Goal: Task Accomplishment & Management: Complete application form

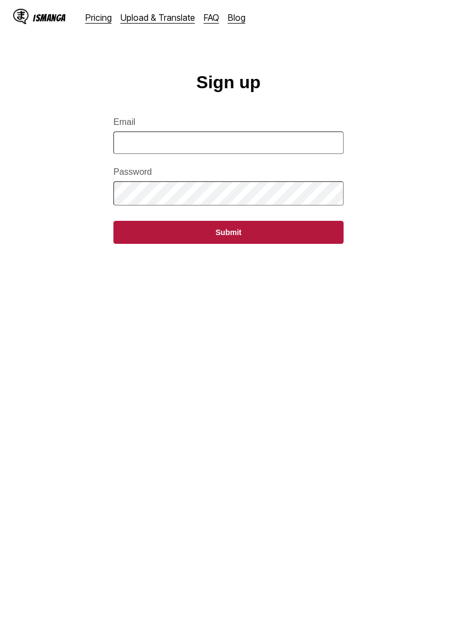
click at [326, 145] on input "Email" at bounding box center [228, 142] width 230 height 22
type input "**********"
click at [317, 231] on button "Submit" at bounding box center [228, 232] width 230 height 23
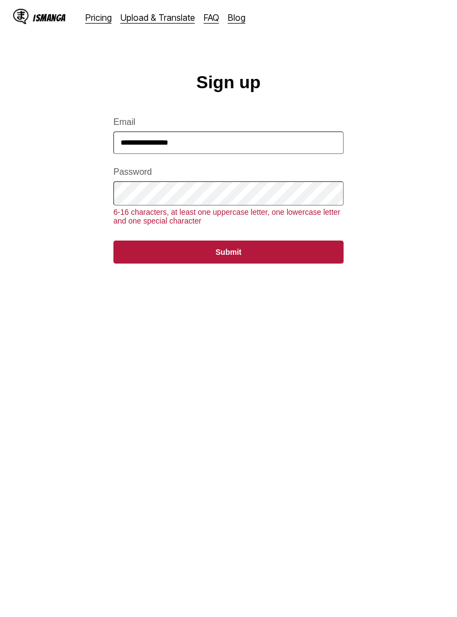
click at [304, 177] on label "Password" at bounding box center [228, 172] width 230 height 10
click at [322, 258] on button "Submit" at bounding box center [228, 251] width 230 height 23
click at [316, 254] on button "Submit" at bounding box center [228, 251] width 230 height 23
click at [313, 261] on button "Submit" at bounding box center [228, 251] width 230 height 23
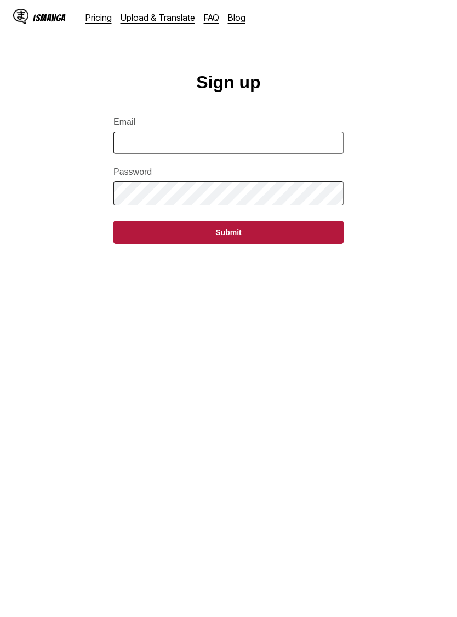
click at [269, 154] on input "Email" at bounding box center [228, 142] width 230 height 22
type input "**********"
click at [287, 244] on button "Submit" at bounding box center [228, 232] width 230 height 23
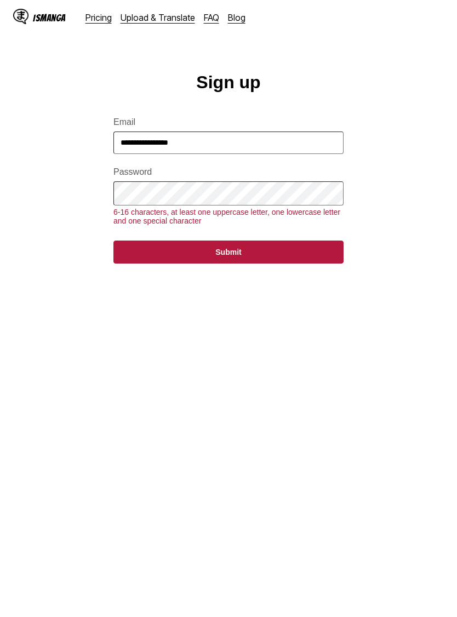
click at [304, 258] on button "Submit" at bounding box center [228, 251] width 230 height 23
click at [291, 262] on button "Submit" at bounding box center [228, 251] width 230 height 23
click at [301, 261] on button "Submit" at bounding box center [228, 251] width 230 height 23
click at [278, 263] on button "Submit" at bounding box center [228, 251] width 230 height 23
click at [294, 263] on button "Submit" at bounding box center [228, 251] width 230 height 23
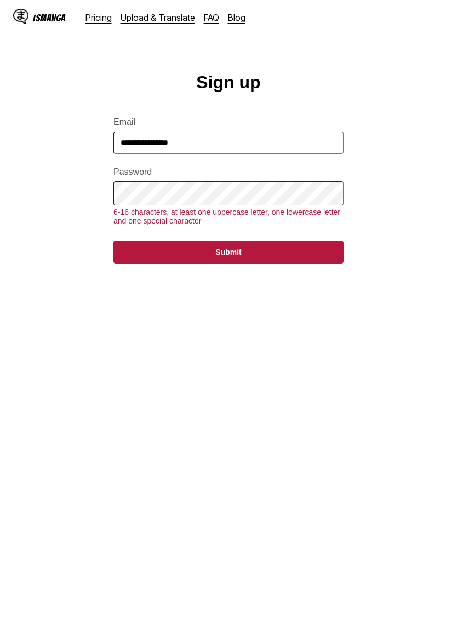
click at [286, 257] on button "Submit" at bounding box center [228, 251] width 230 height 23
click at [258, 263] on button "Submit" at bounding box center [228, 251] width 230 height 23
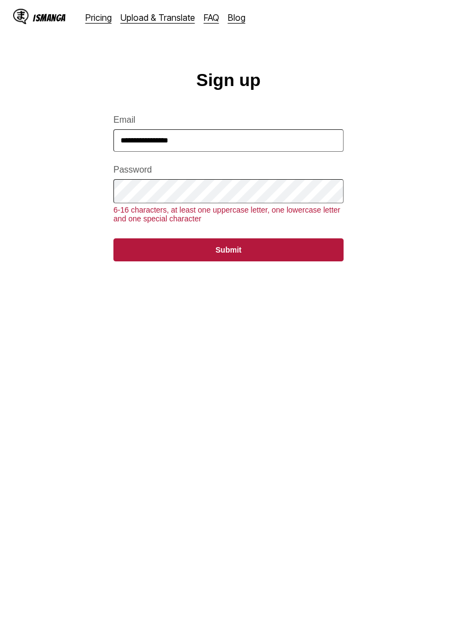
scroll to position [16, 0]
